Goal: Find specific page/section: Find specific page/section

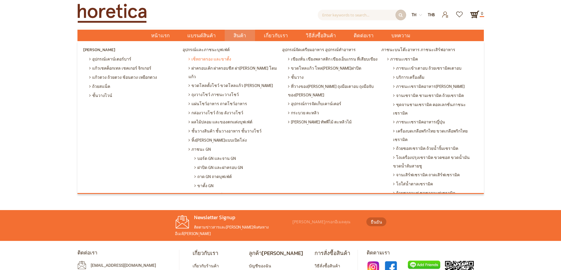
click at [200, 60] on span "เซ็ทถาดรอง และขาตั้ง" at bounding box center [209, 58] width 43 height 9
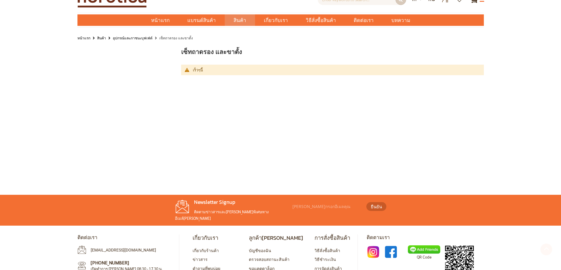
scroll to position [43, 0]
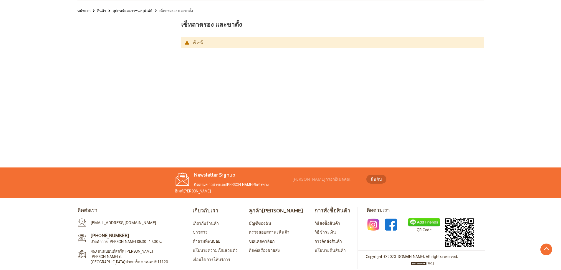
click at [373, 220] on img at bounding box center [372, 224] width 13 height 13
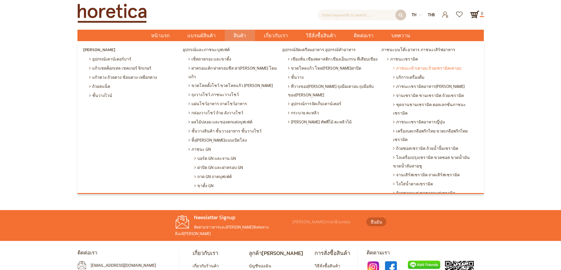
click at [417, 67] on span "ภาชนะเข้าเตาอบ ถ้วยเซรามิคเตาอบ" at bounding box center [427, 68] width 68 height 9
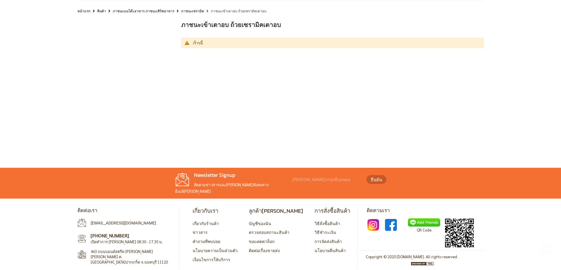
scroll to position [43, 0]
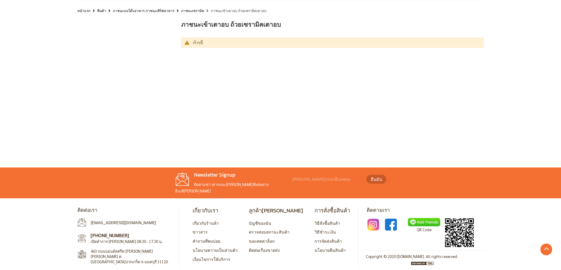
click at [375, 221] on img at bounding box center [372, 224] width 13 height 13
